Goal: Transaction & Acquisition: Purchase product/service

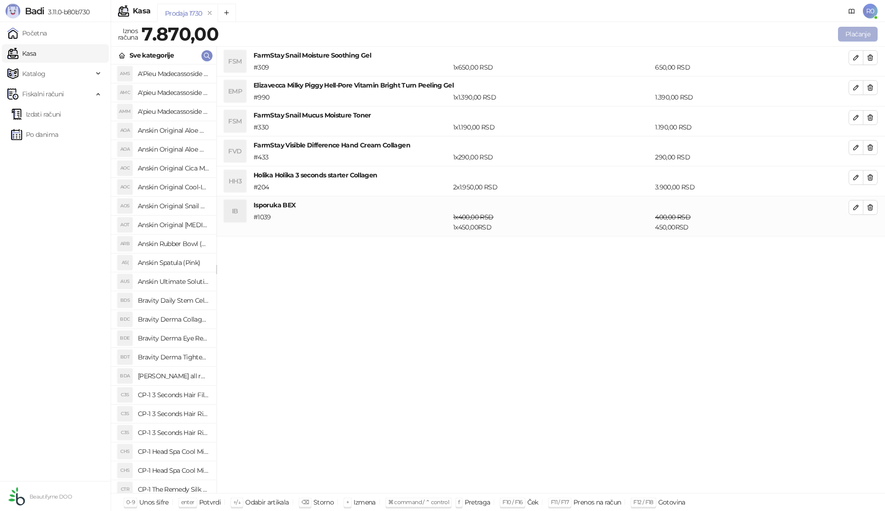
click at [849, 36] on button "Plaćanje" at bounding box center [858, 34] width 40 height 15
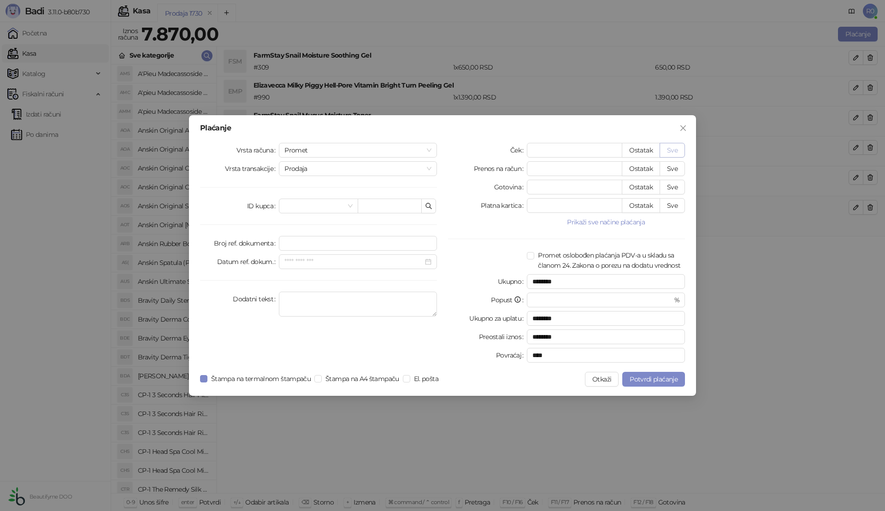
click at [674, 150] on button "Sve" at bounding box center [672, 150] width 25 height 15
type input "****"
click at [649, 380] on span "Potvrdi plaćanje" at bounding box center [654, 379] width 48 height 8
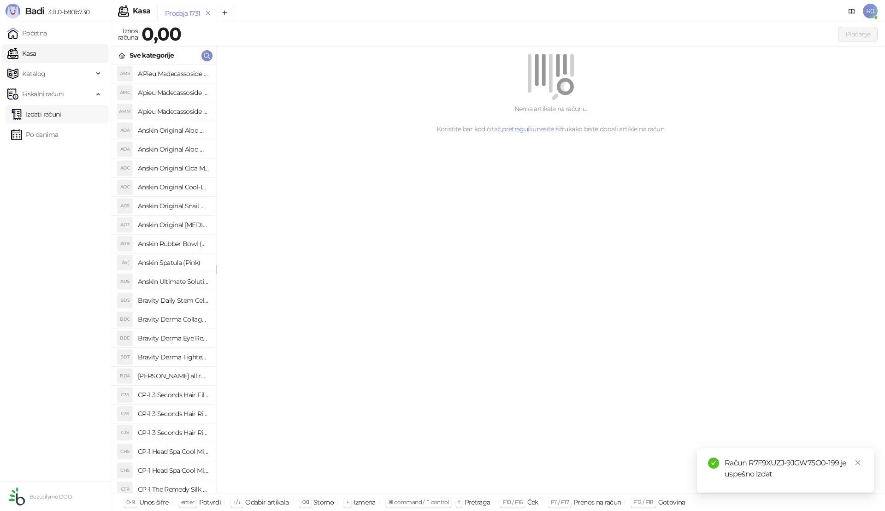
click at [58, 108] on link "Izdati računi" at bounding box center [36, 114] width 50 height 18
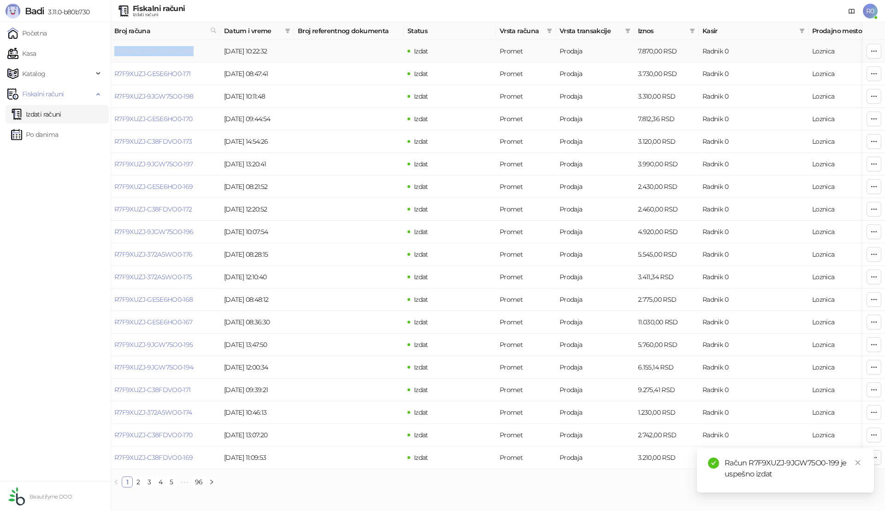
drag, startPoint x: 200, startPoint y: 50, endPoint x: 115, endPoint y: 54, distance: 84.9
click at [115, 54] on td "R7F9XUZJ-9JGW75O0-199" at bounding box center [166, 51] width 110 height 23
copy link "R7F9XUZJ-9JGW75O0-199"
